Goal: Task Accomplishment & Management: Complete application form

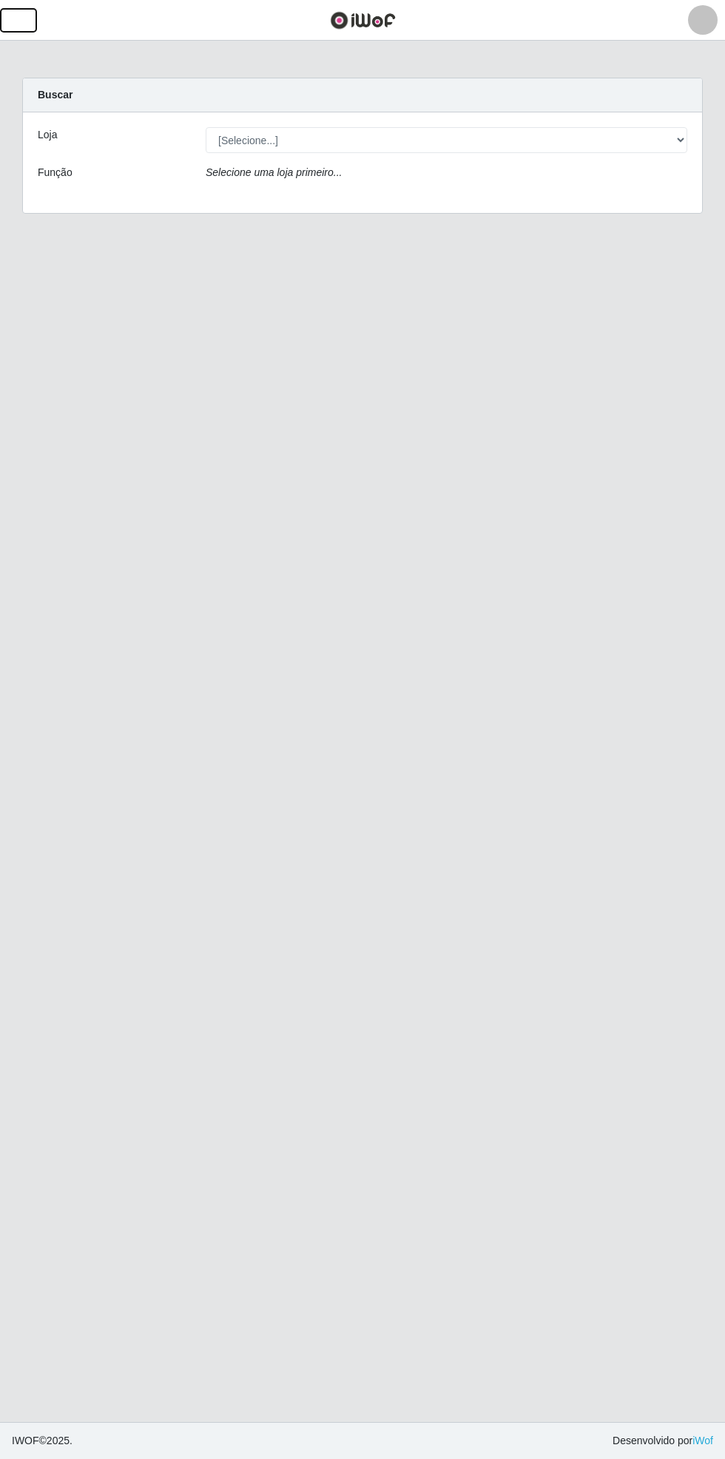
click at [16, 28] on span "button" at bounding box center [18, 20] width 19 height 17
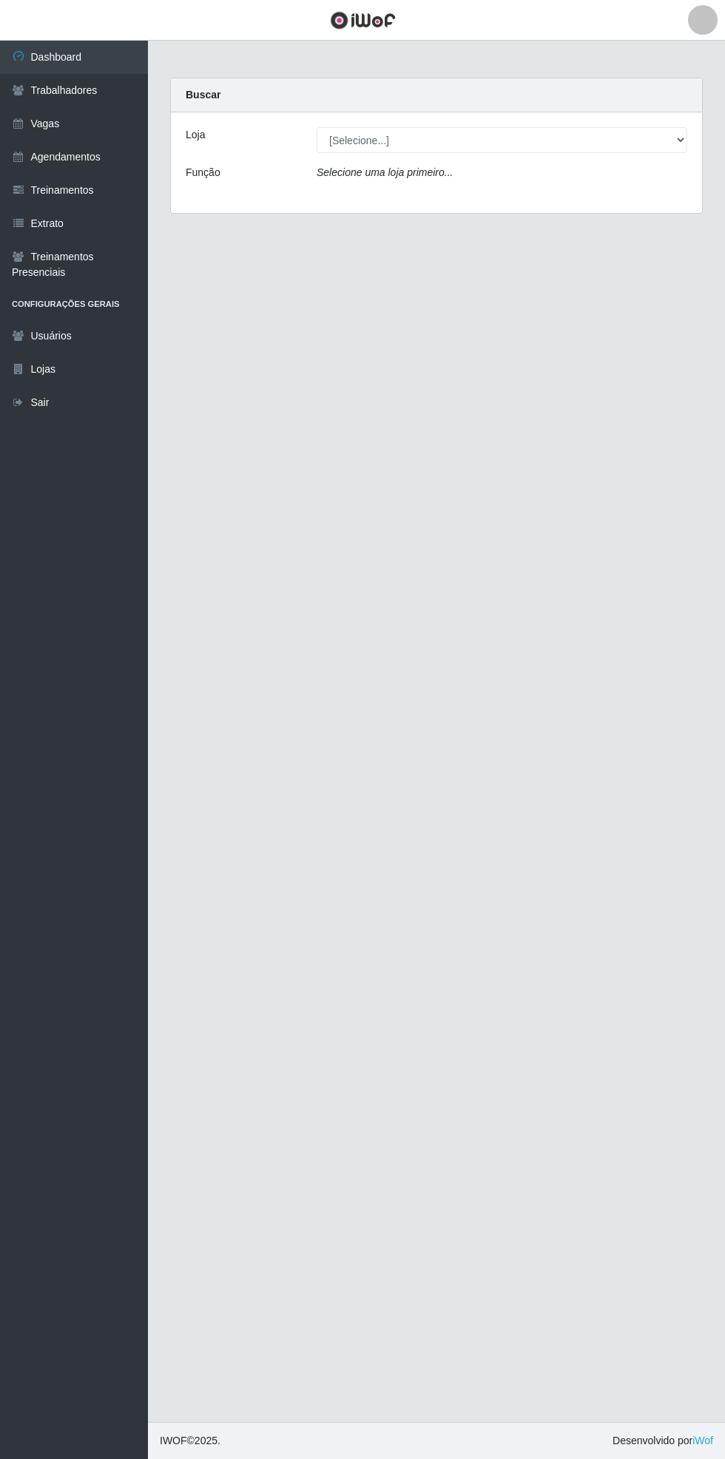
click at [64, 116] on link "Vagas" at bounding box center [74, 123] width 148 height 33
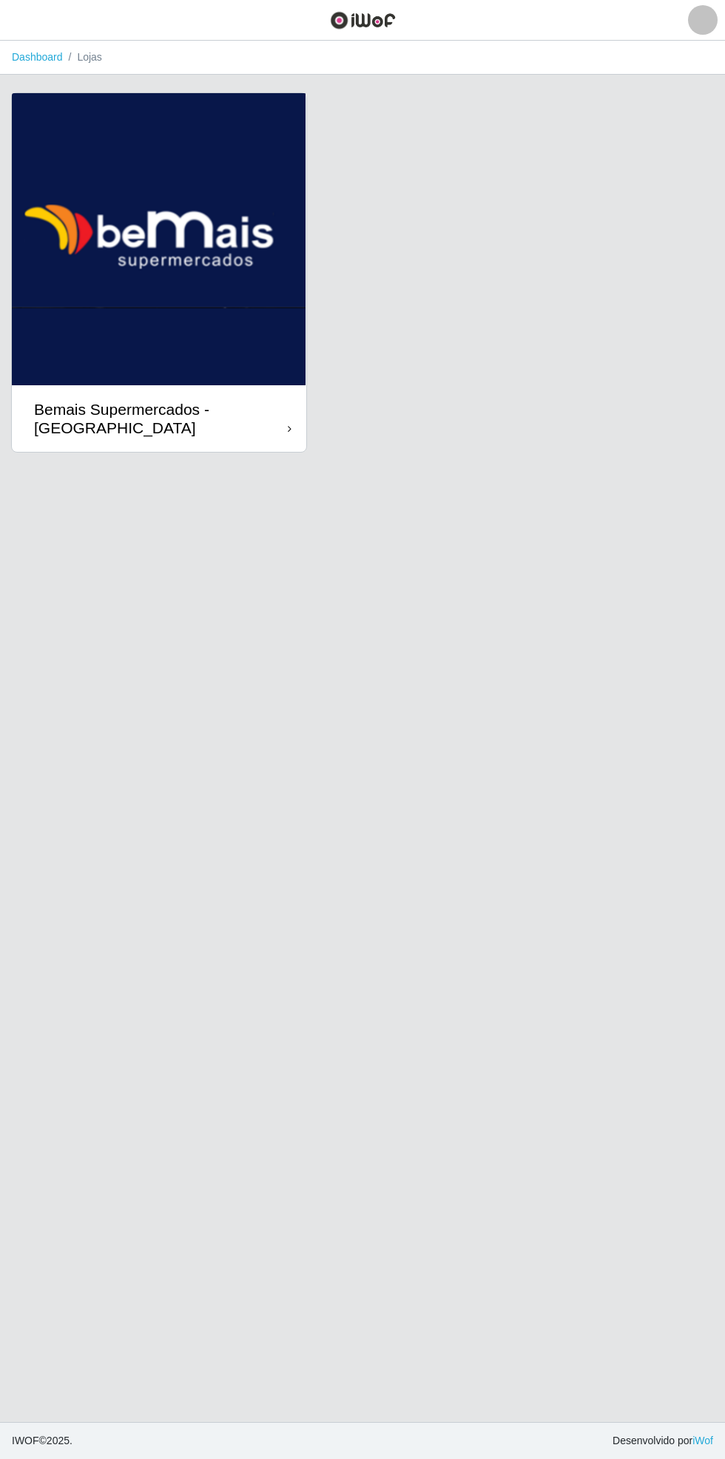
click at [270, 439] on div "Bemais Supermercados - [GEOGRAPHIC_DATA]" at bounding box center [159, 418] width 294 height 67
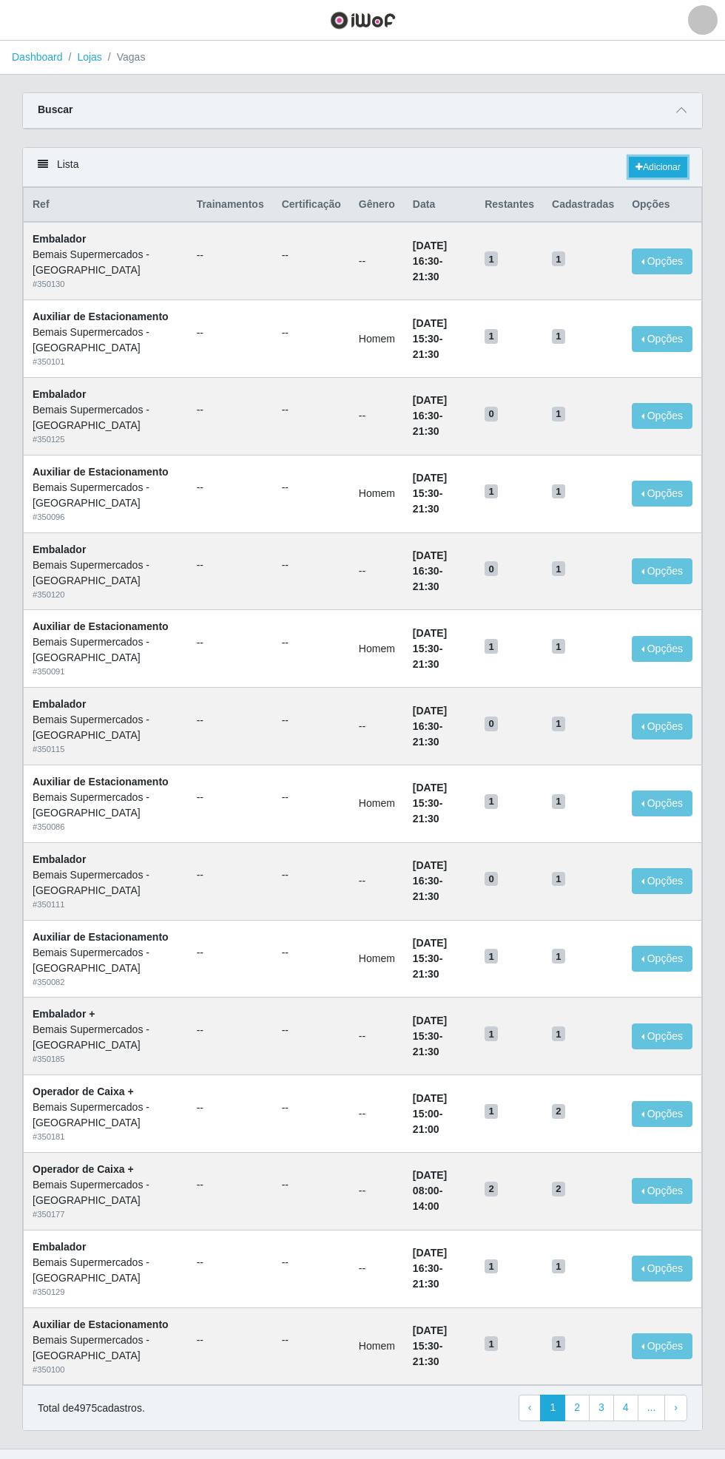
click at [664, 163] on link "Adicionar" at bounding box center [658, 167] width 58 height 21
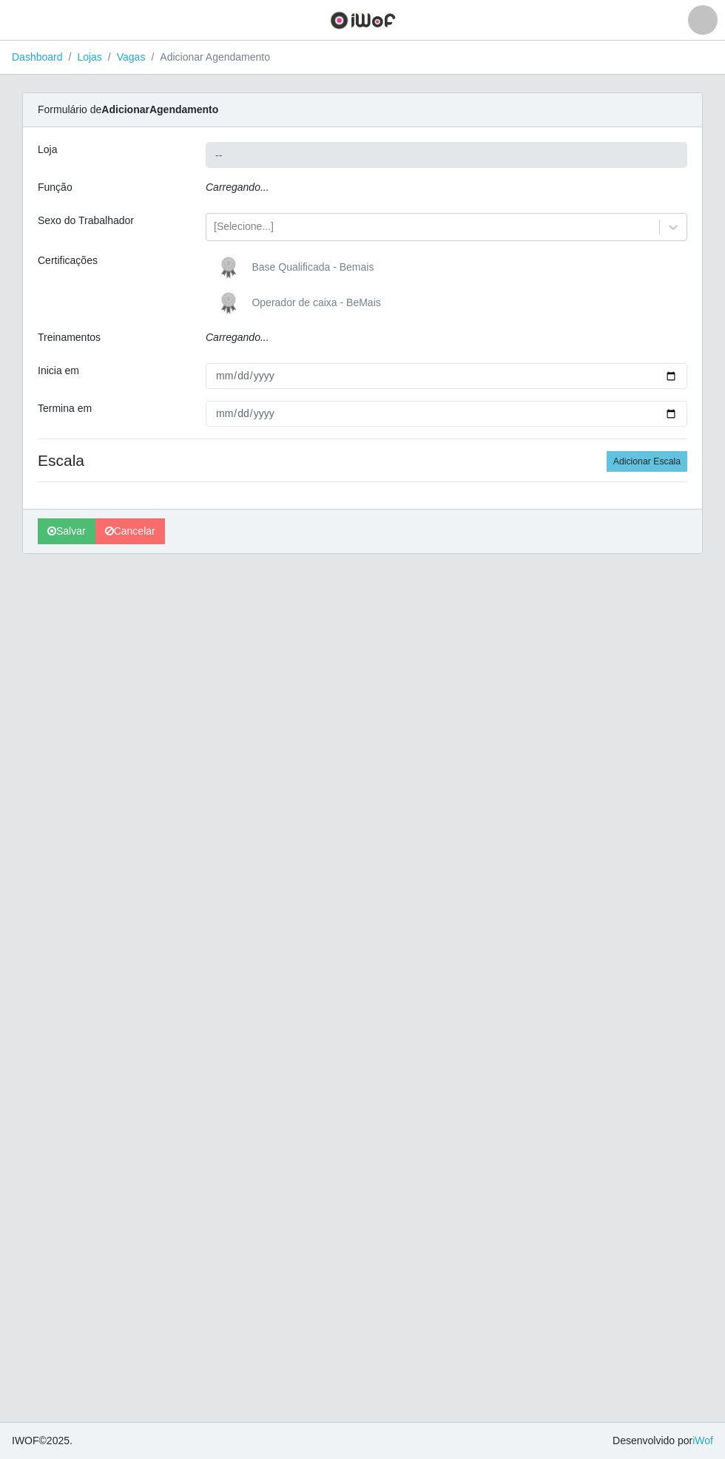
type input "Bemais Supermercados - [GEOGRAPHIC_DATA]"
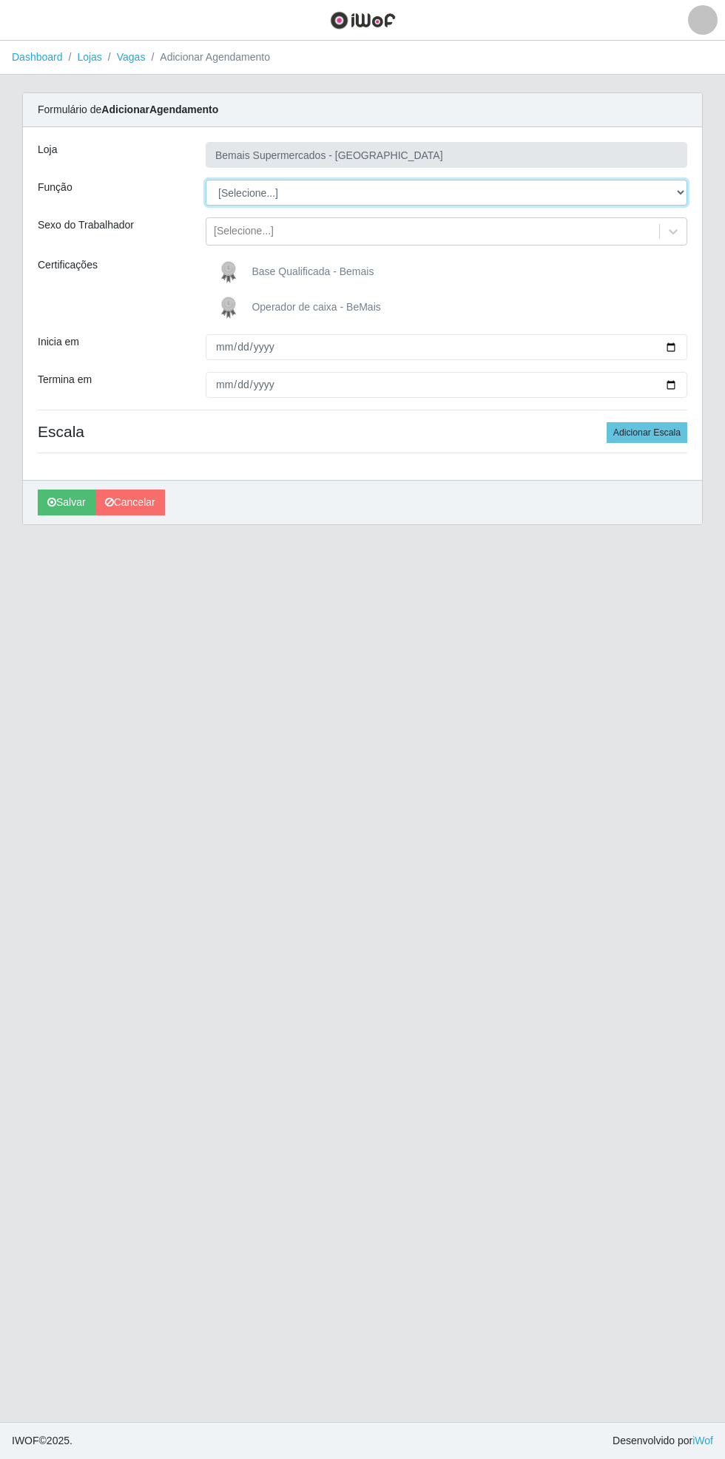
click at [676, 186] on select "[Selecione...] ASG ASG + ASG ++ Auxiliar de Estacionamento Auxiliar de Estacion…" at bounding box center [447, 193] width 482 height 26
select select "72"
click at [206, 180] on select "[Selecione...] ASG ASG + ASG ++ Auxiliar de Estacionamento Auxiliar de Estacion…" at bounding box center [447, 193] width 482 height 26
click at [284, 306] on span "Operador de caixa - BeMais" at bounding box center [316, 307] width 129 height 12
click at [0, 0] on input "Operador de caixa - BeMais" at bounding box center [0, 0] width 0 height 0
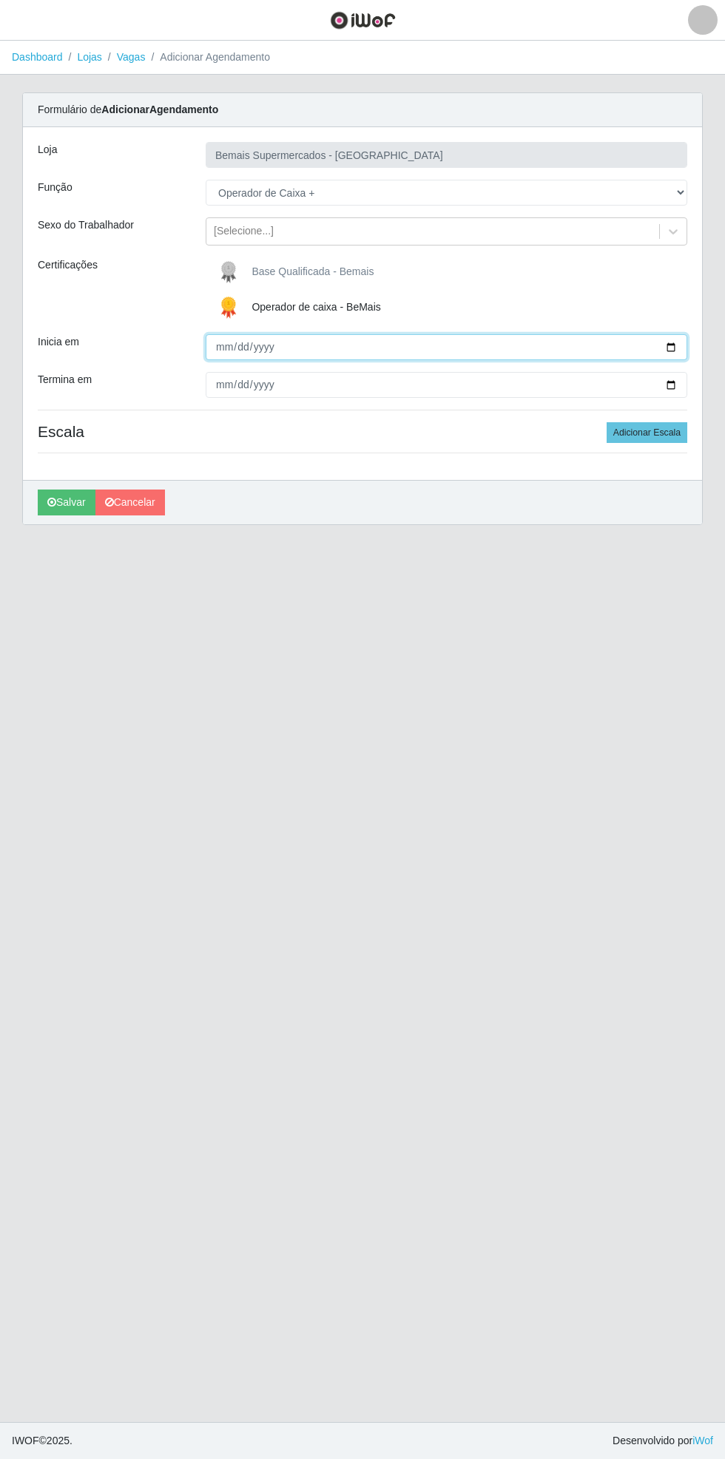
click at [671, 336] on input "Inicia em" at bounding box center [447, 347] width 482 height 26
type input "[DATE]"
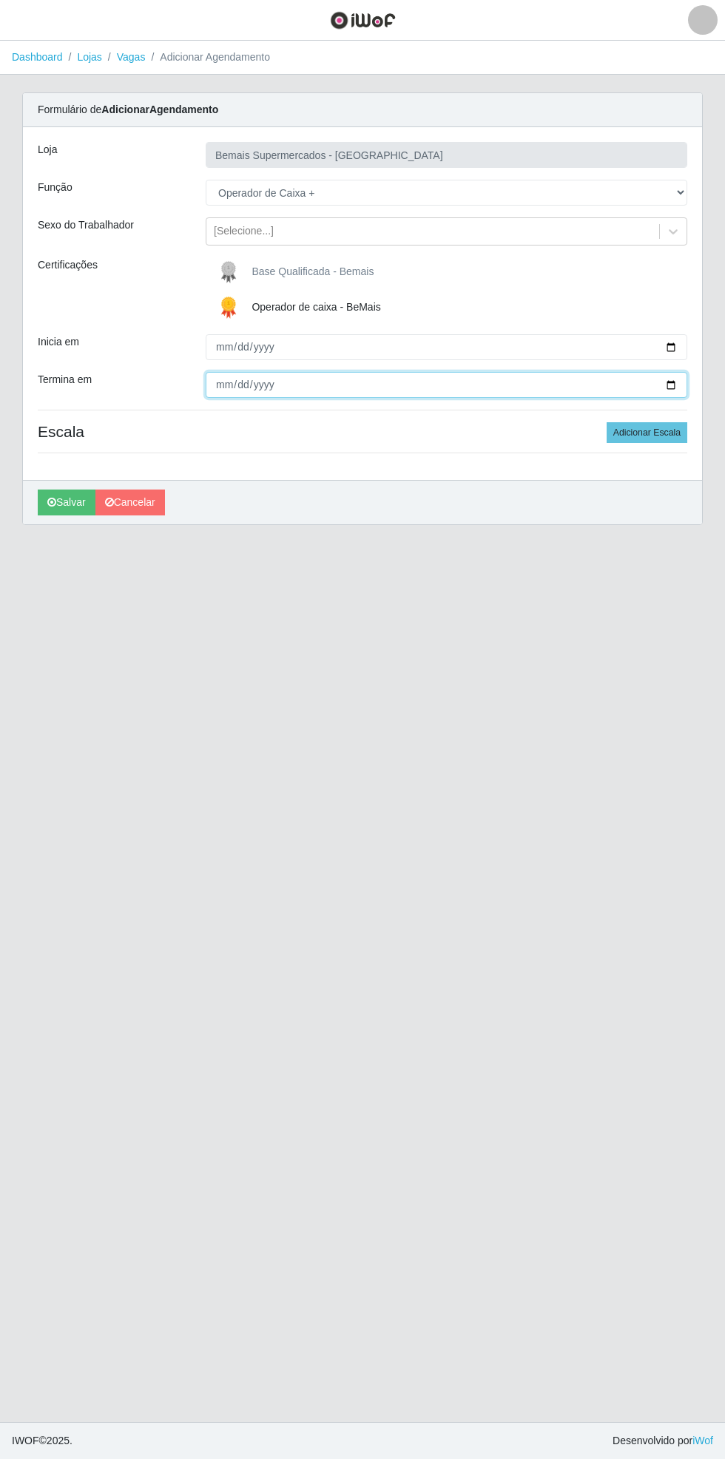
click at [680, 395] on input "Termina em" at bounding box center [447, 385] width 482 height 26
type input "[DATE]"
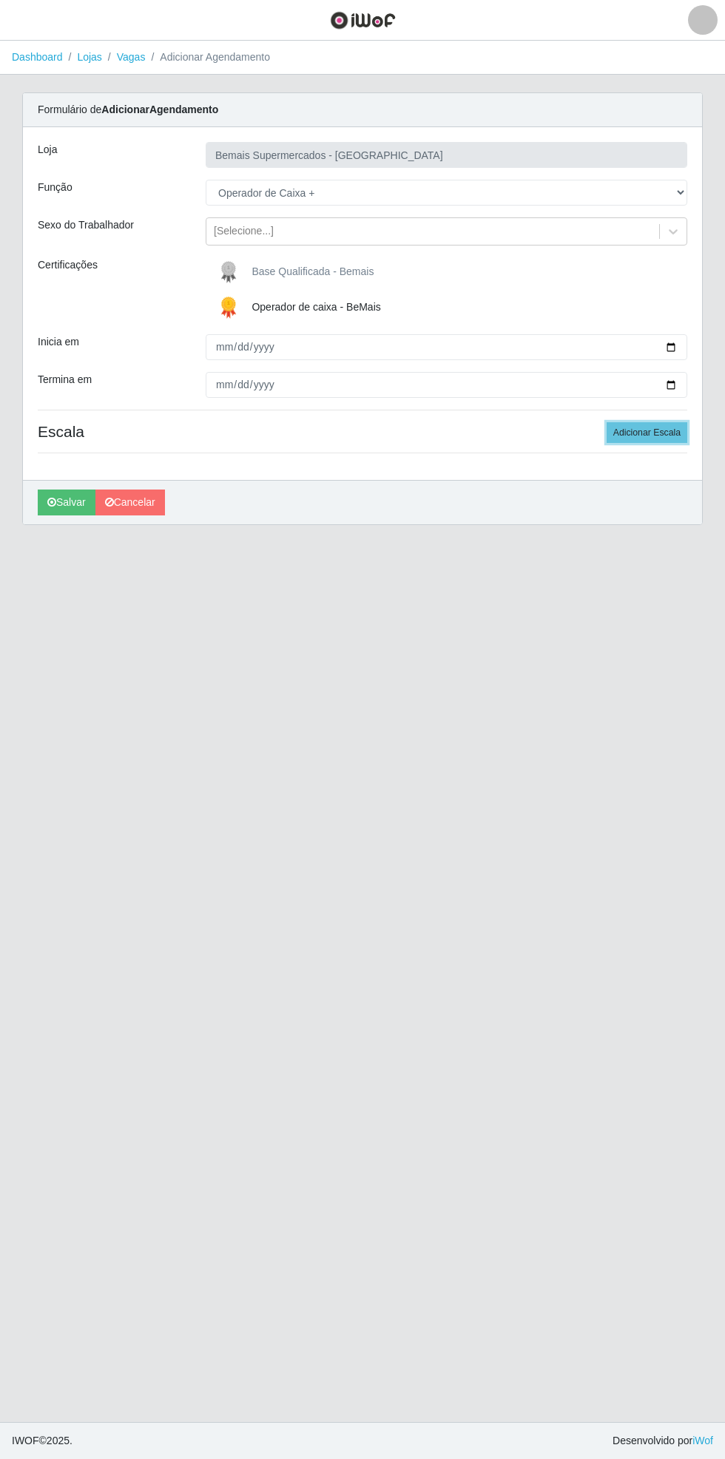
click at [645, 433] on button "Adicionar Escala" at bounding box center [647, 432] width 81 height 21
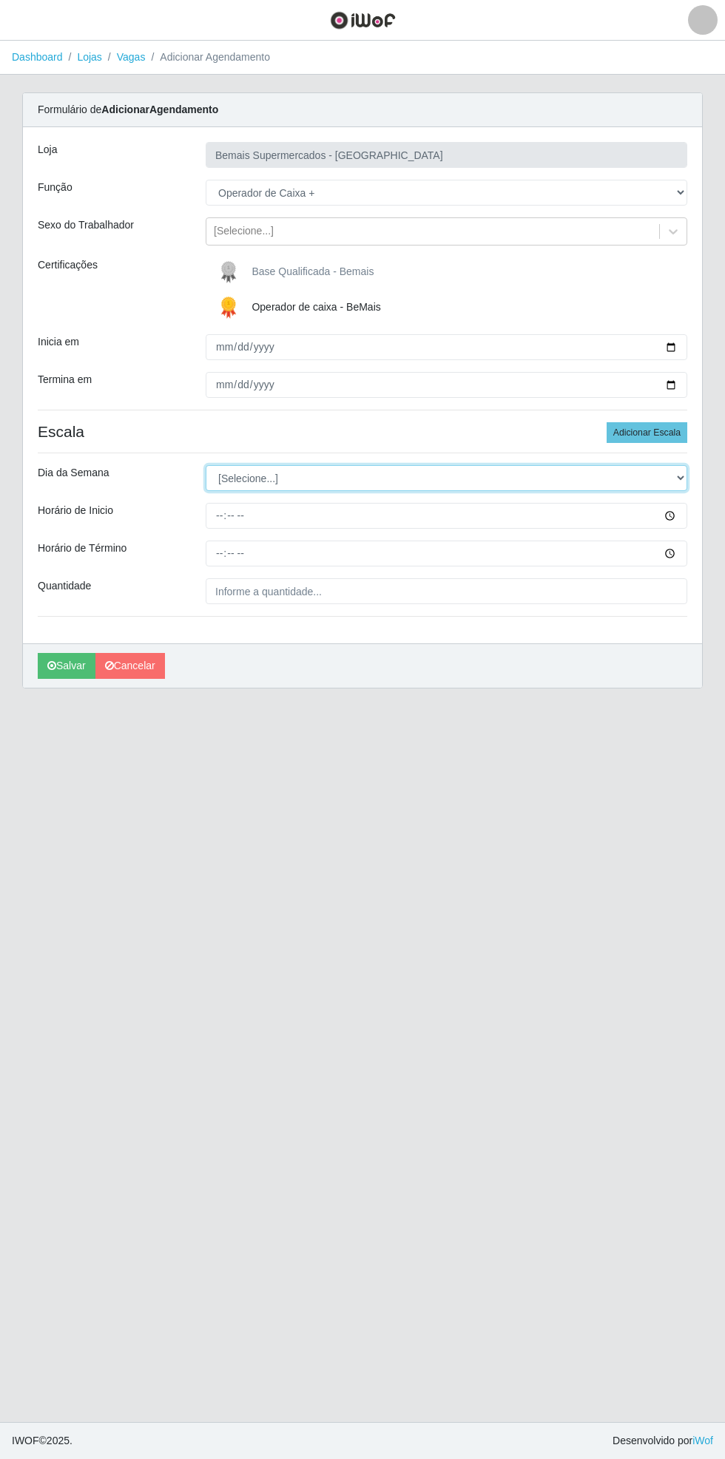
click at [681, 479] on select "[Selecione...] Segunda Terça Quarta Quinta Sexta Sábado Domingo" at bounding box center [447, 478] width 482 height 26
select select "1"
click at [206, 465] on select "[Selecione...] Segunda Terça Quarta Quinta Sexta Sábado Domingo" at bounding box center [447, 478] width 482 height 26
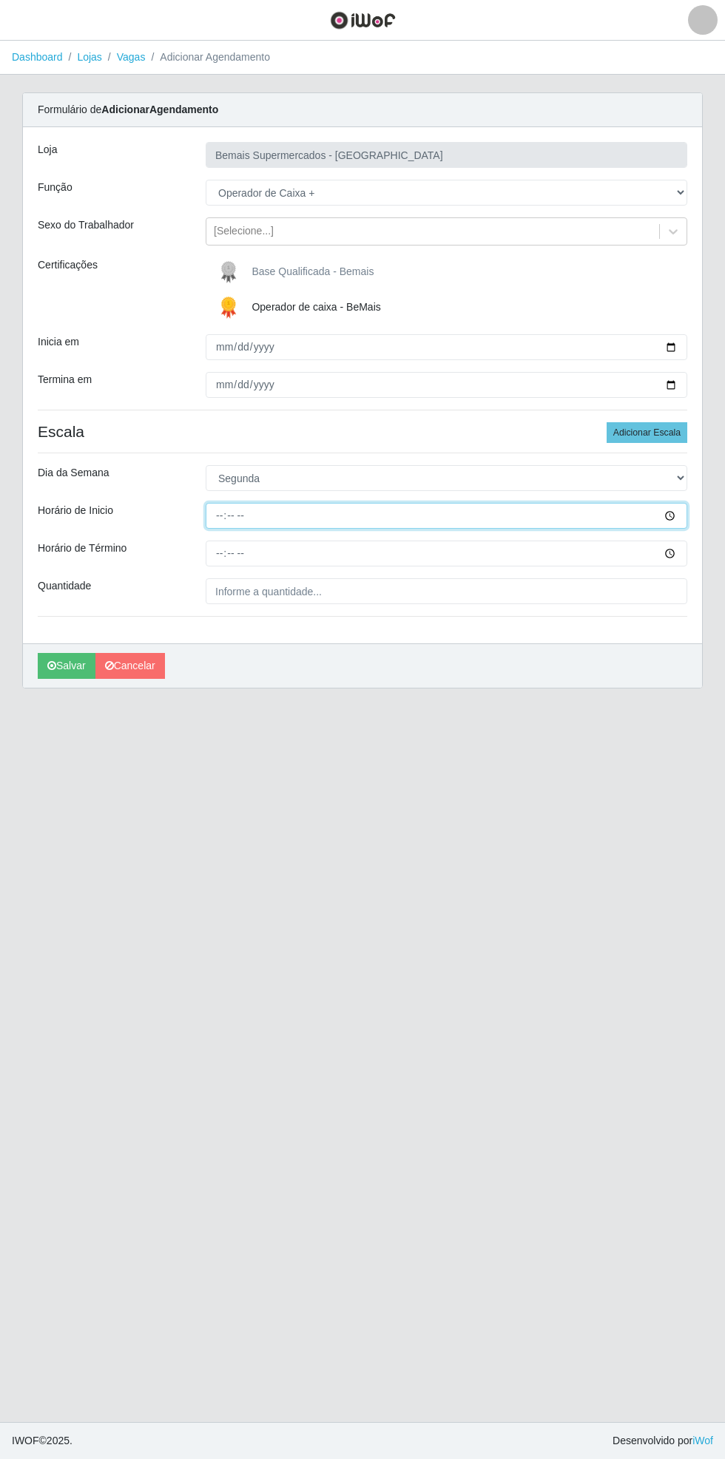
click at [683, 524] on input "Horário de Inicio" at bounding box center [447, 516] width 482 height 26
type input "09:00"
click at [677, 557] on input "Horário de Término" at bounding box center [447, 554] width 482 height 26
type input "14:00"
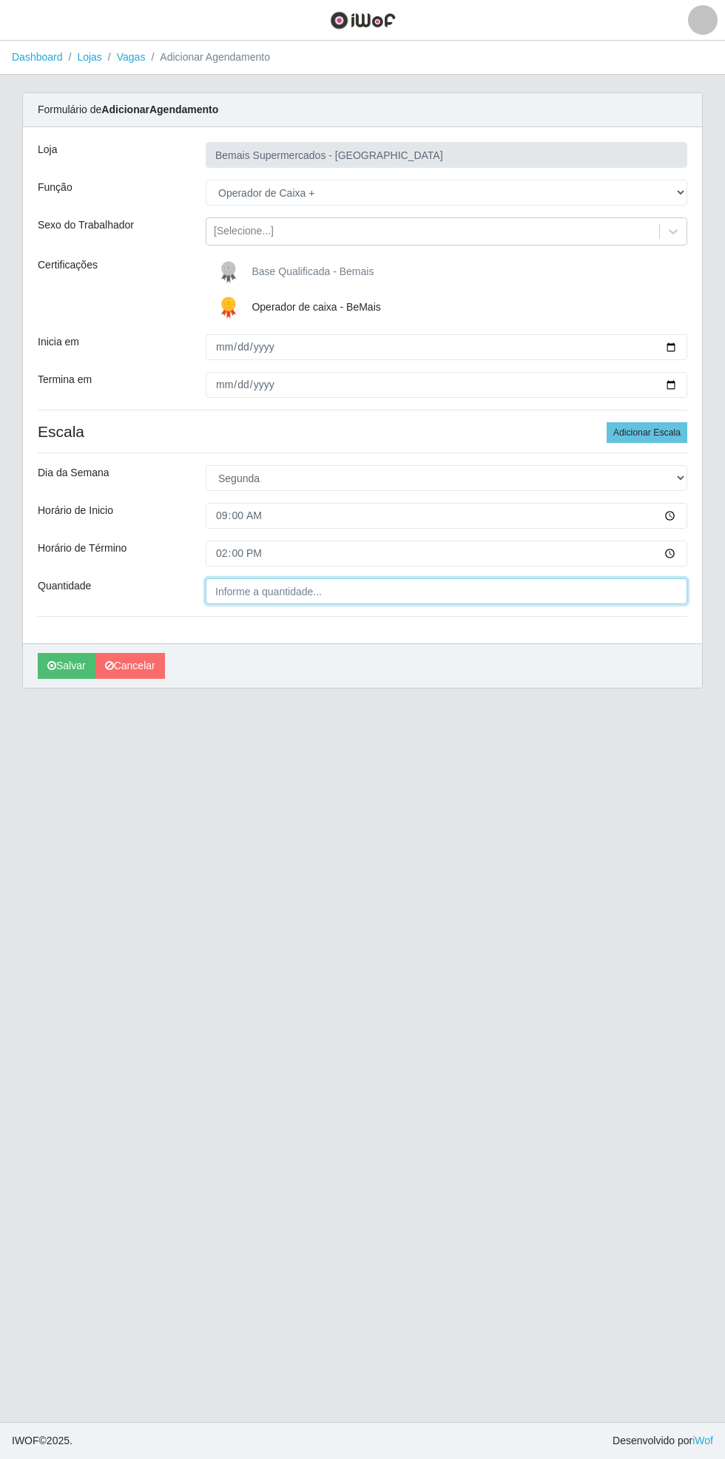
click at [323, 594] on input "Quantidade" at bounding box center [447, 591] width 482 height 26
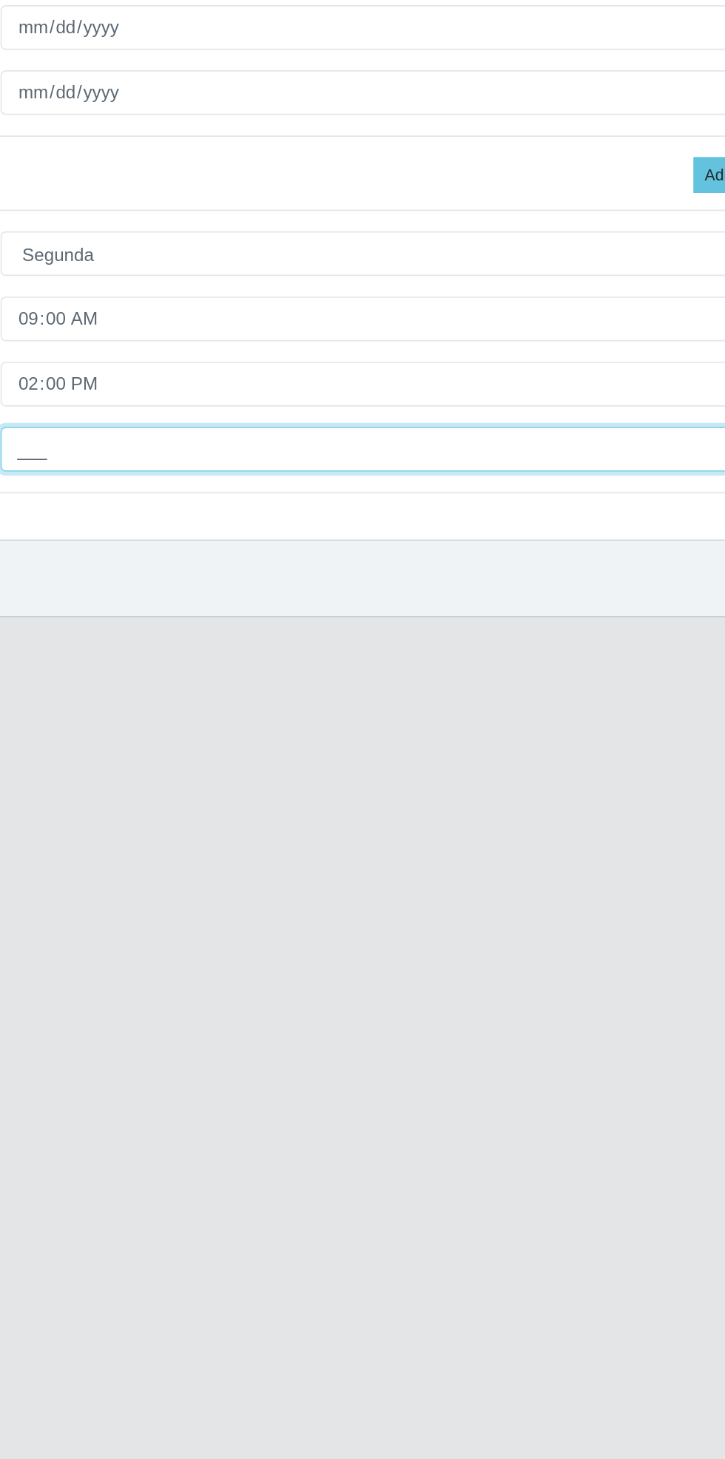
type input "1__"
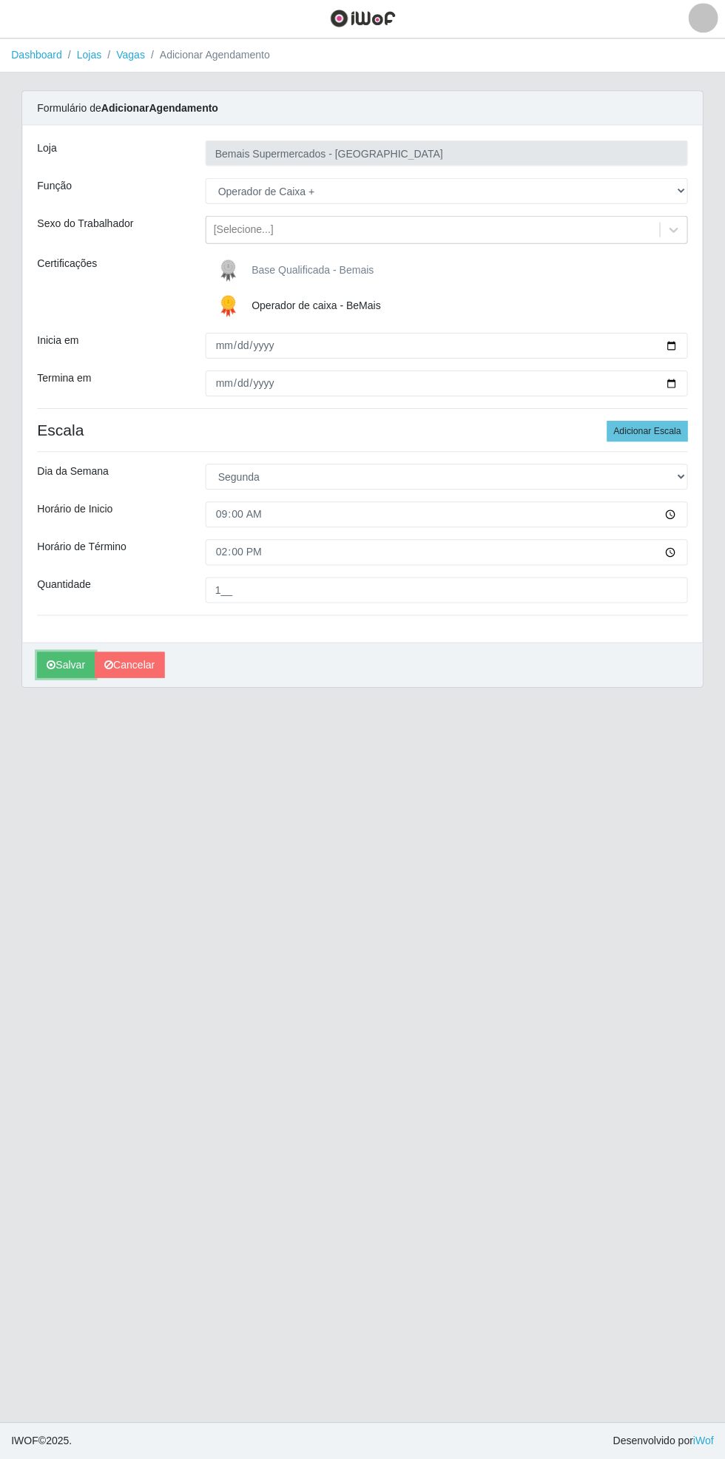
click at [55, 669] on icon "submit" at bounding box center [51, 666] width 9 height 10
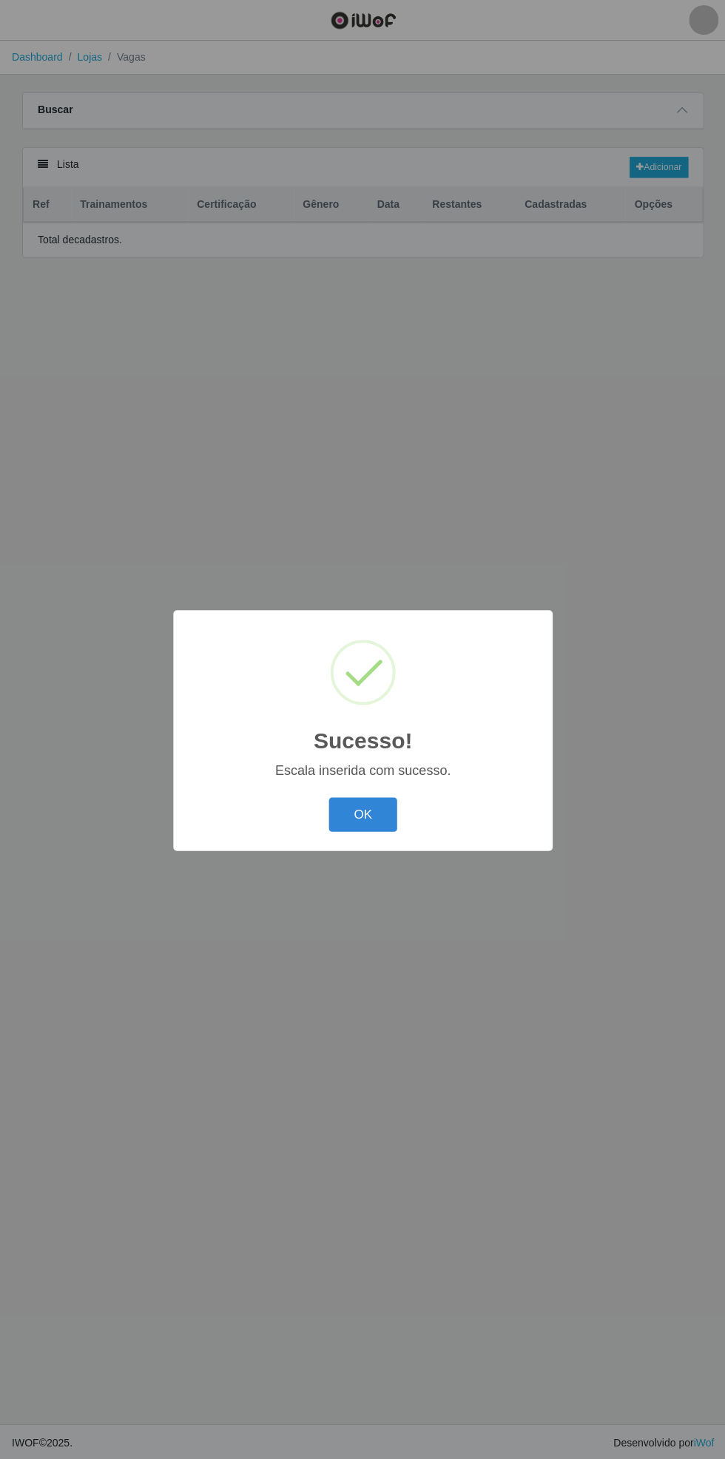
click at [362, 811] on button "OK" at bounding box center [362, 814] width 69 height 35
